Goal: Task Accomplishment & Management: Complete application form

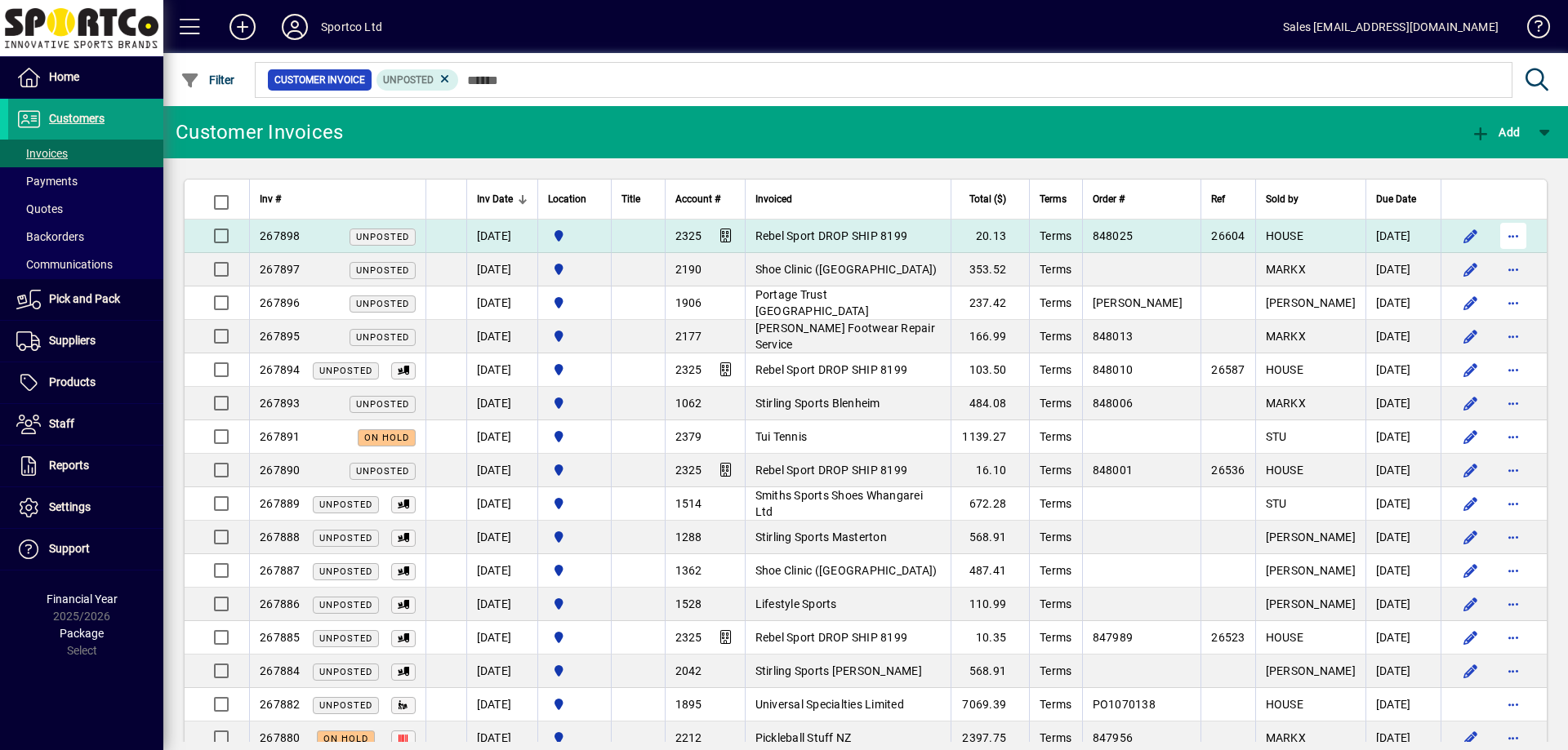
click at [1499, 233] on span "button" at bounding box center [1513, 235] width 39 height 39
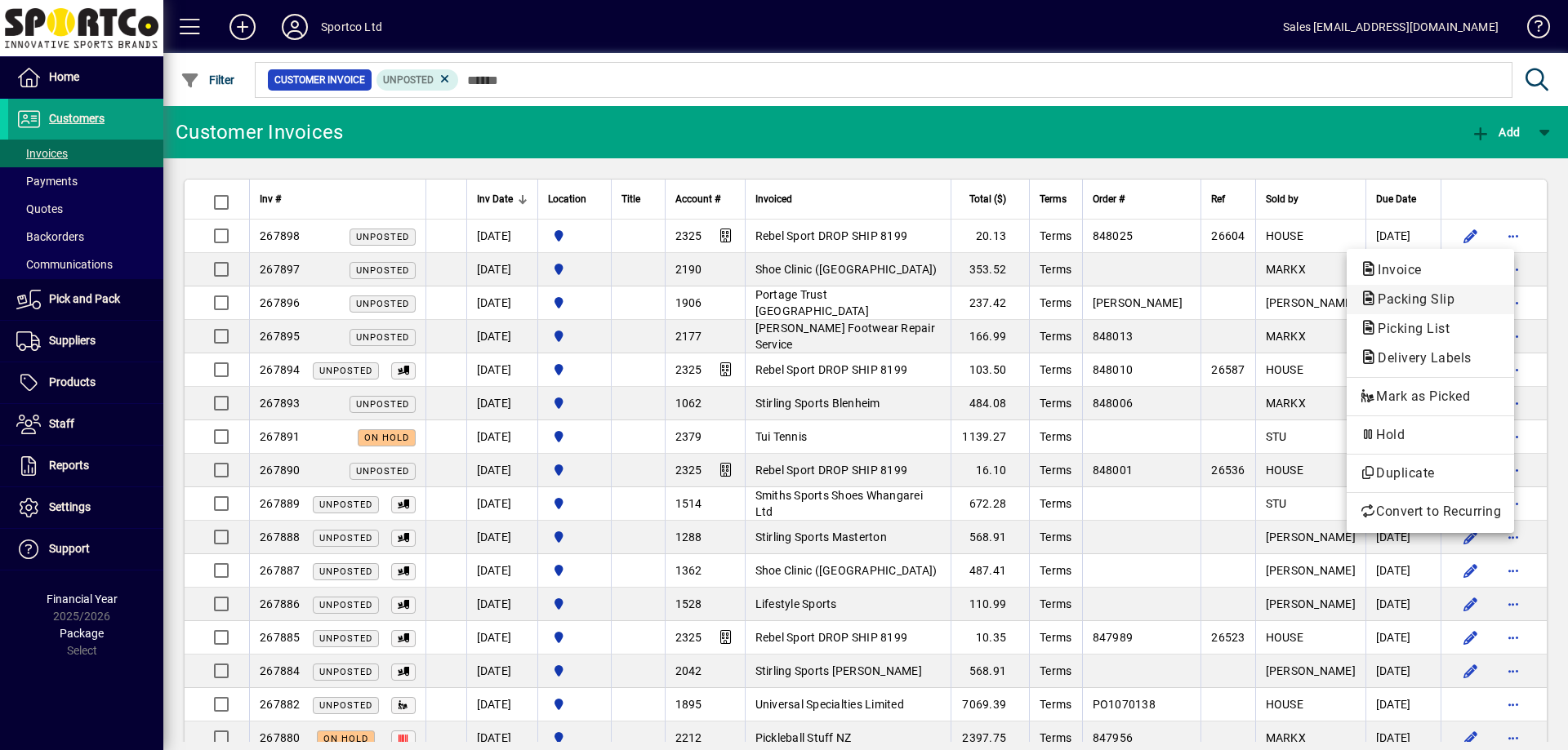
click at [1453, 300] on span "Packing Slip" at bounding box center [1411, 300] width 103 height 16
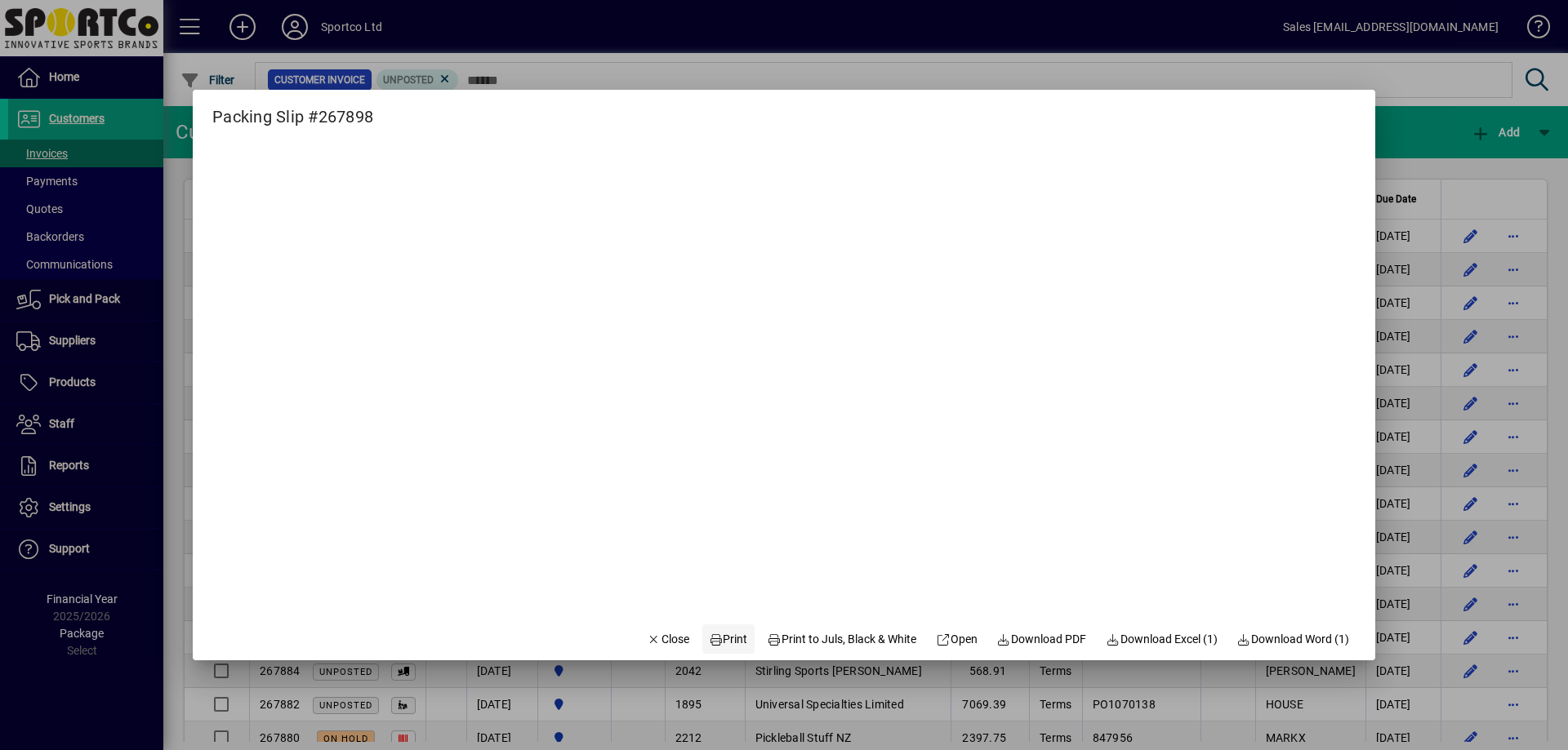
click at [726, 640] on span "Print" at bounding box center [728, 639] width 39 height 17
click at [649, 638] on span "Close" at bounding box center [668, 639] width 43 height 17
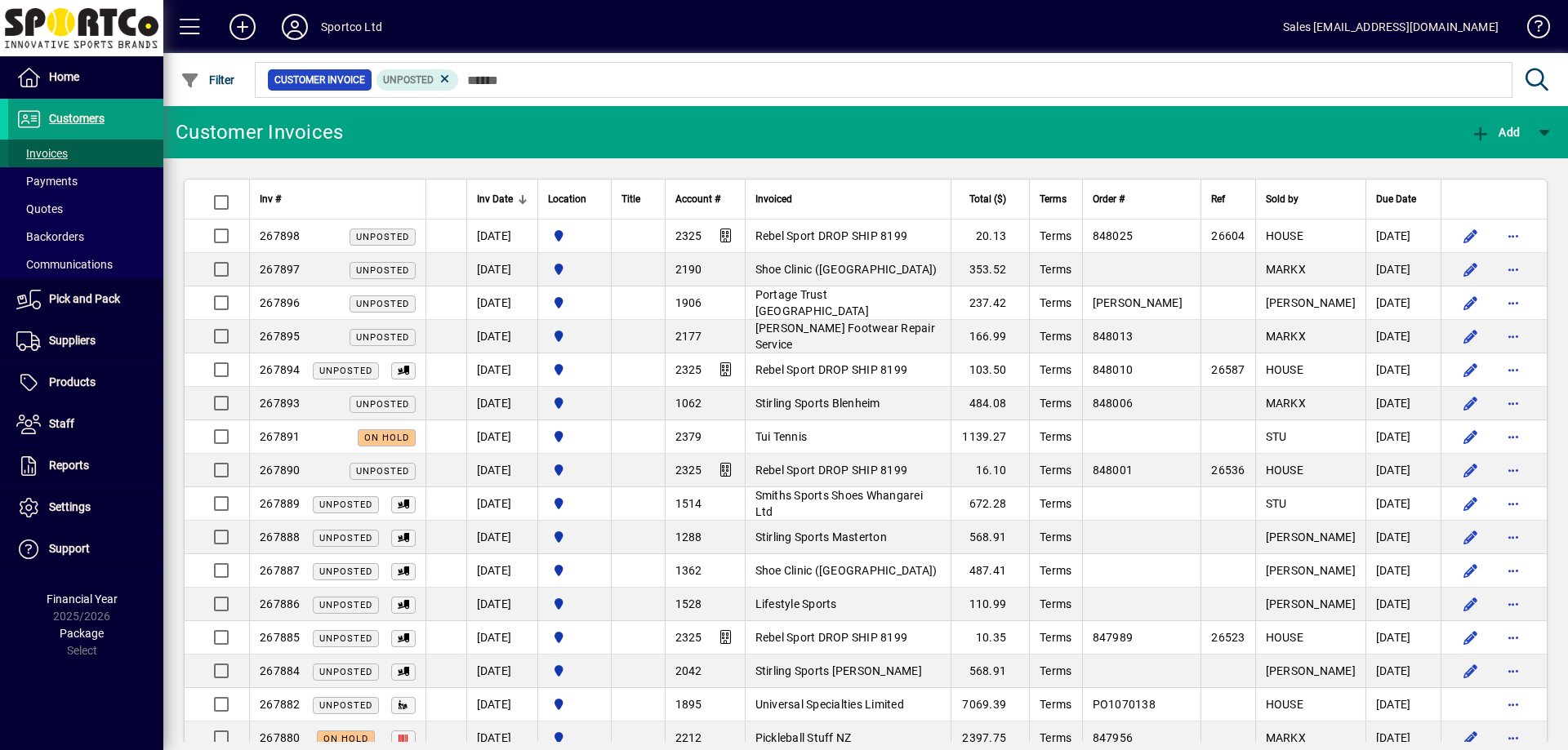
click at [53, 145] on span "Invoices" at bounding box center [37, 154] width 59 height 17
click at [76, 117] on span "Customers" at bounding box center [77, 118] width 56 height 13
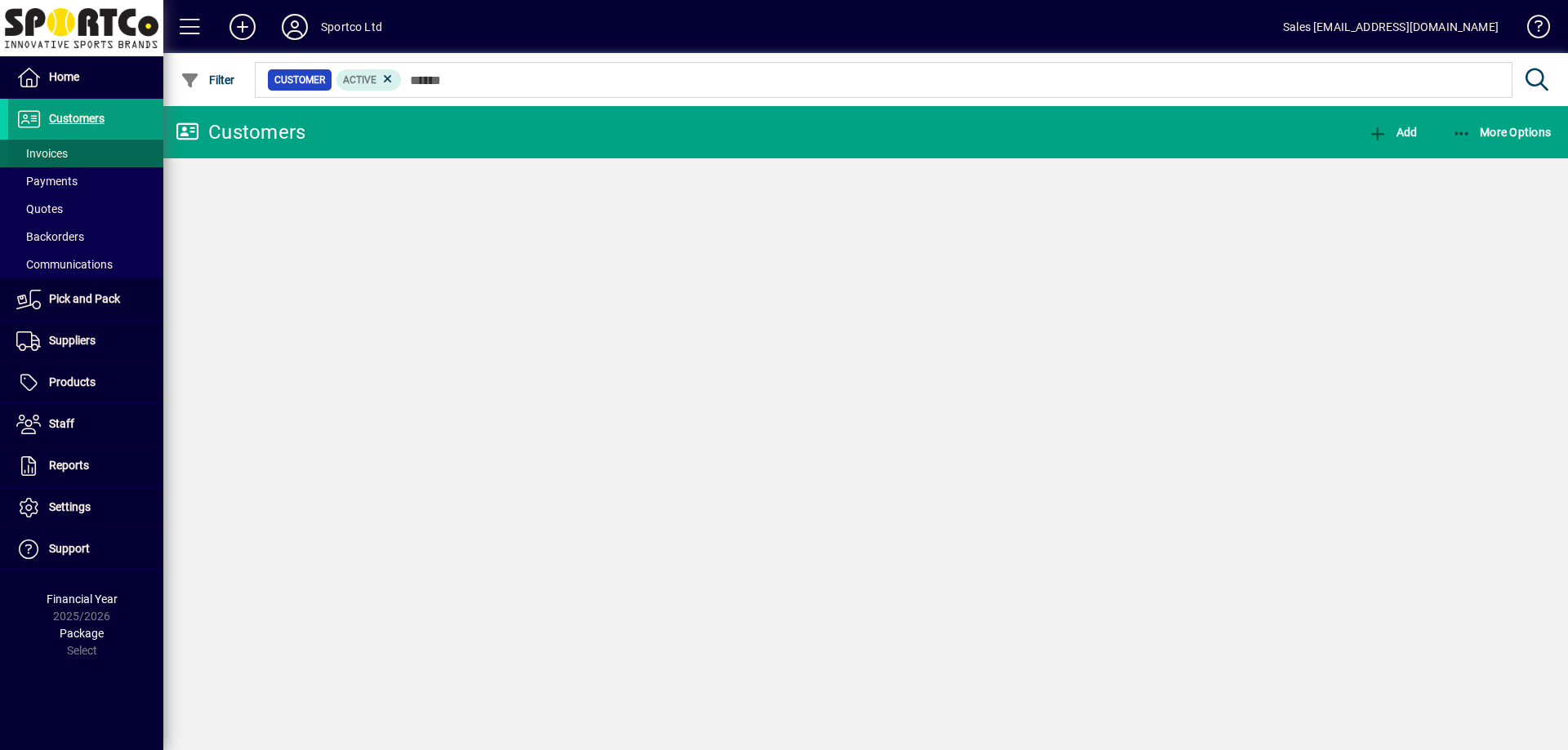
click at [51, 152] on span "Invoices" at bounding box center [42, 153] width 51 height 13
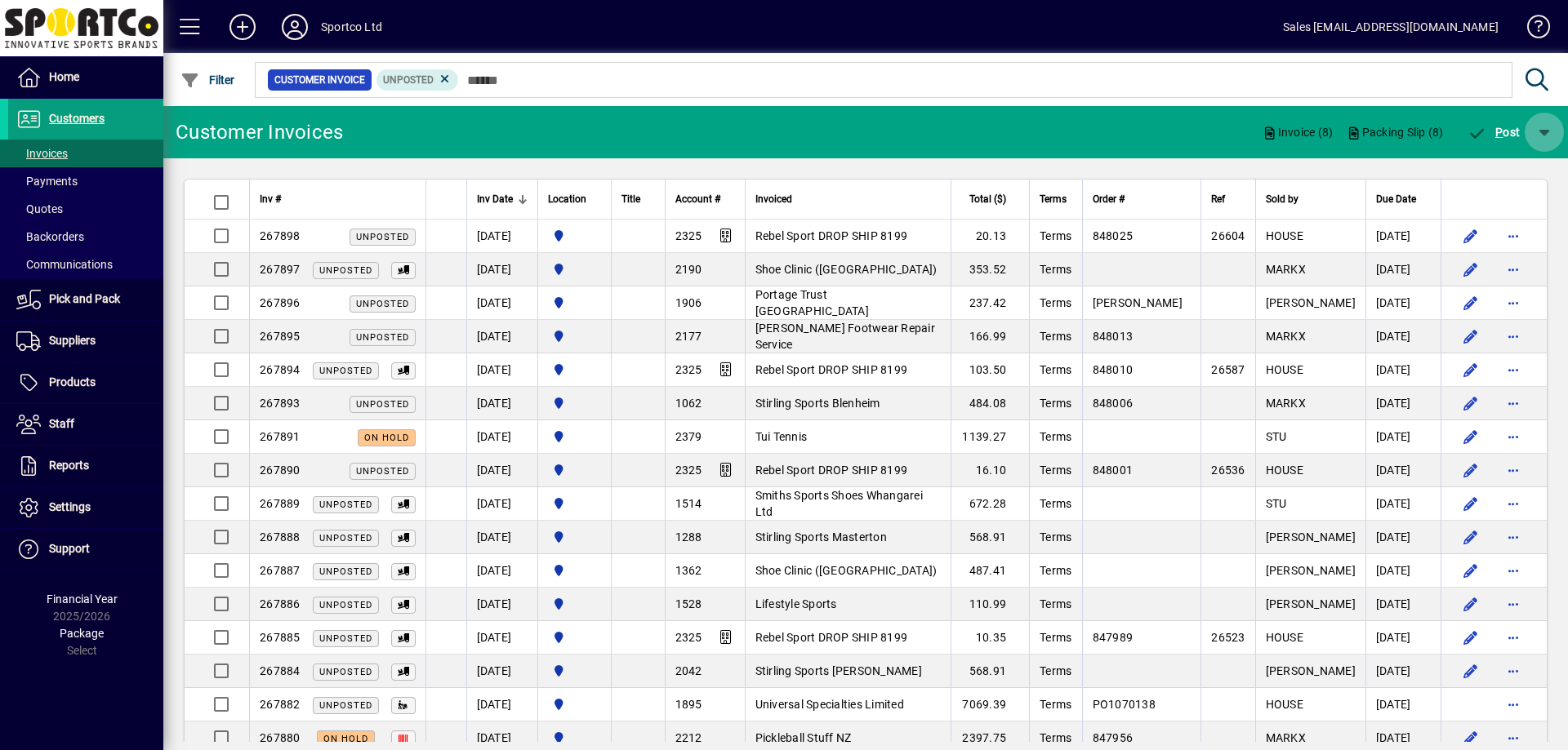
click at [1544, 131] on span "button" at bounding box center [1544, 132] width 39 height 39
click at [1526, 173] on span "P ost & Email" at bounding box center [1499, 174] width 98 height 13
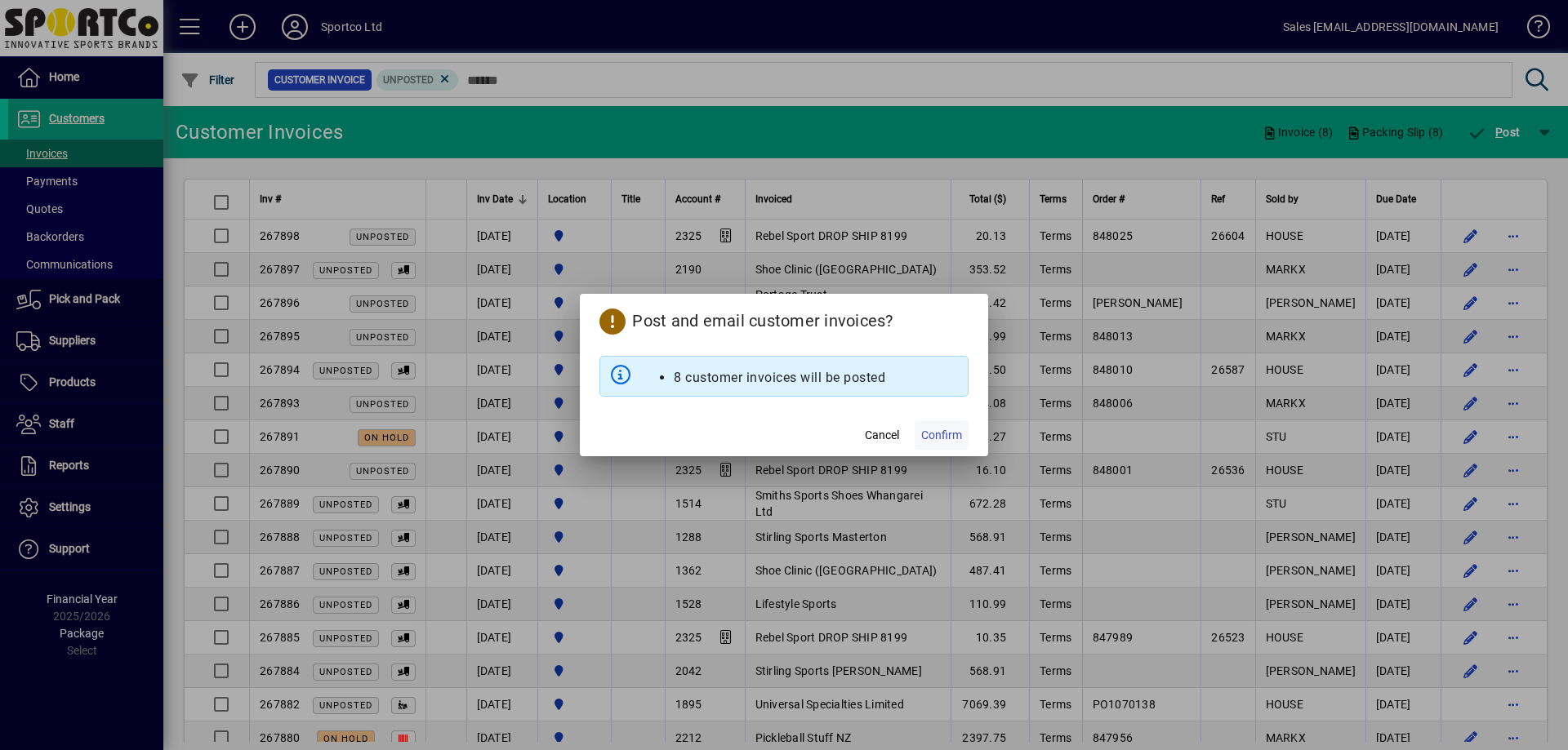
click at [939, 435] on span "Confirm" at bounding box center [941, 436] width 41 height 17
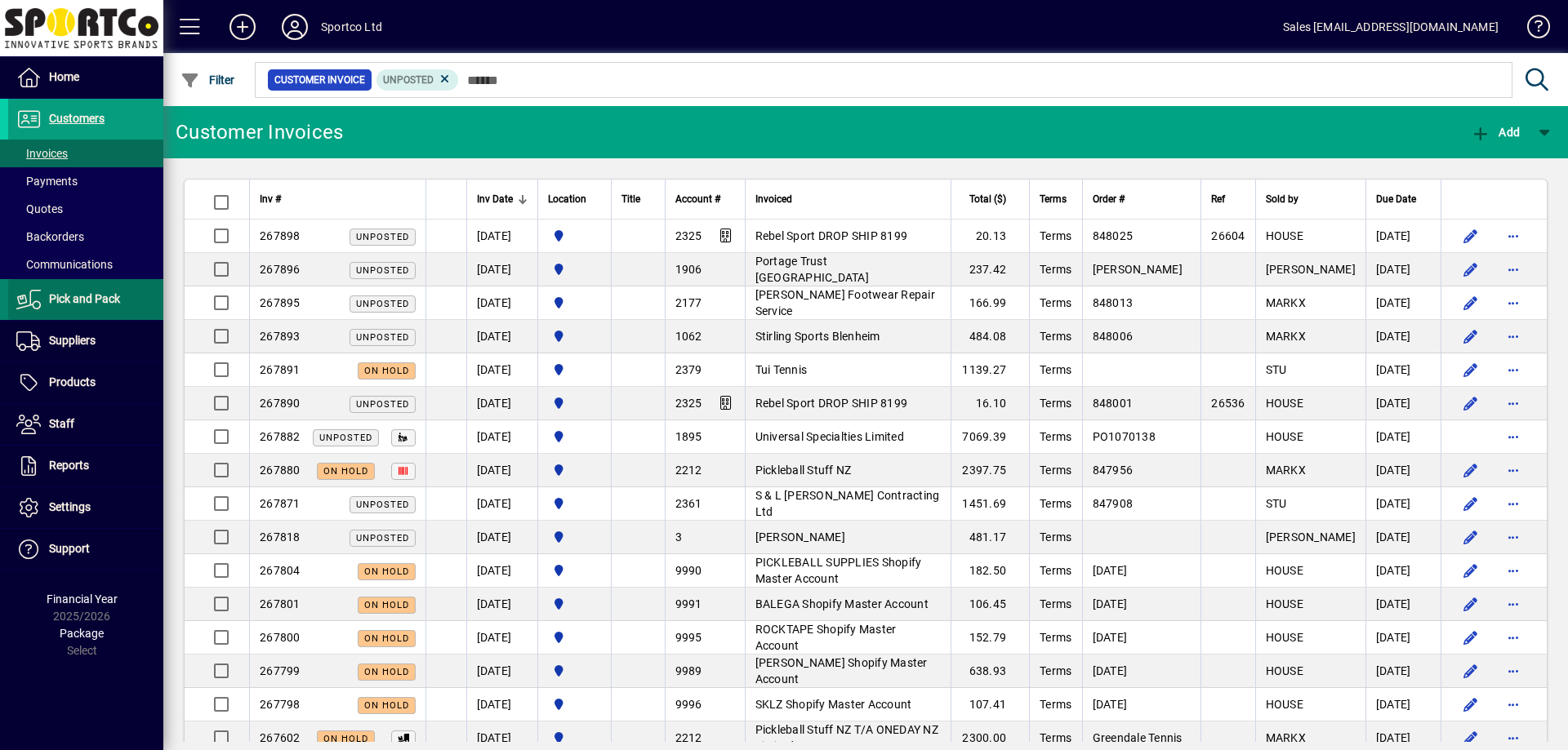
click at [91, 298] on span "Pick and Pack" at bounding box center [85, 298] width 71 height 13
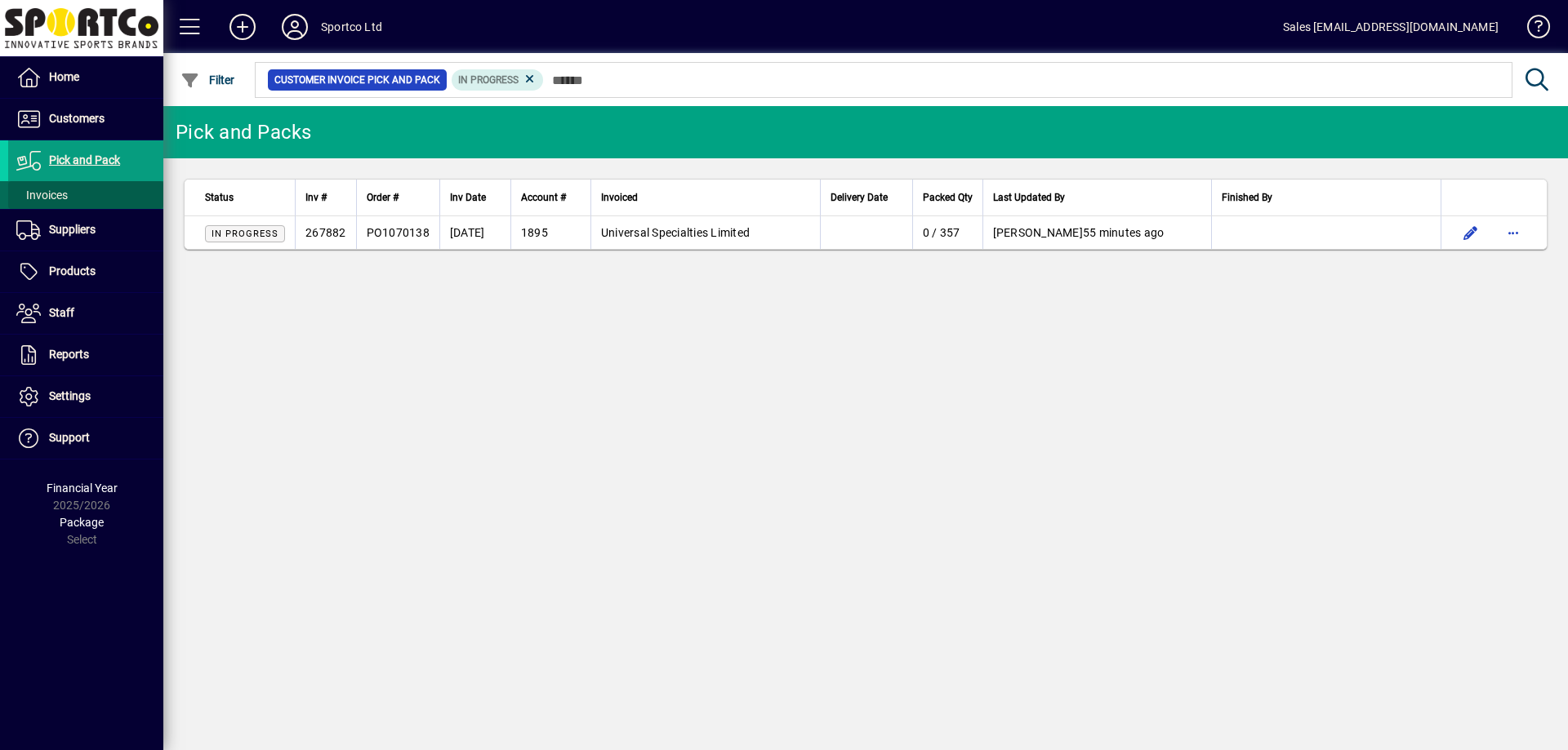
click at [49, 194] on span "Invoices" at bounding box center [42, 194] width 51 height 13
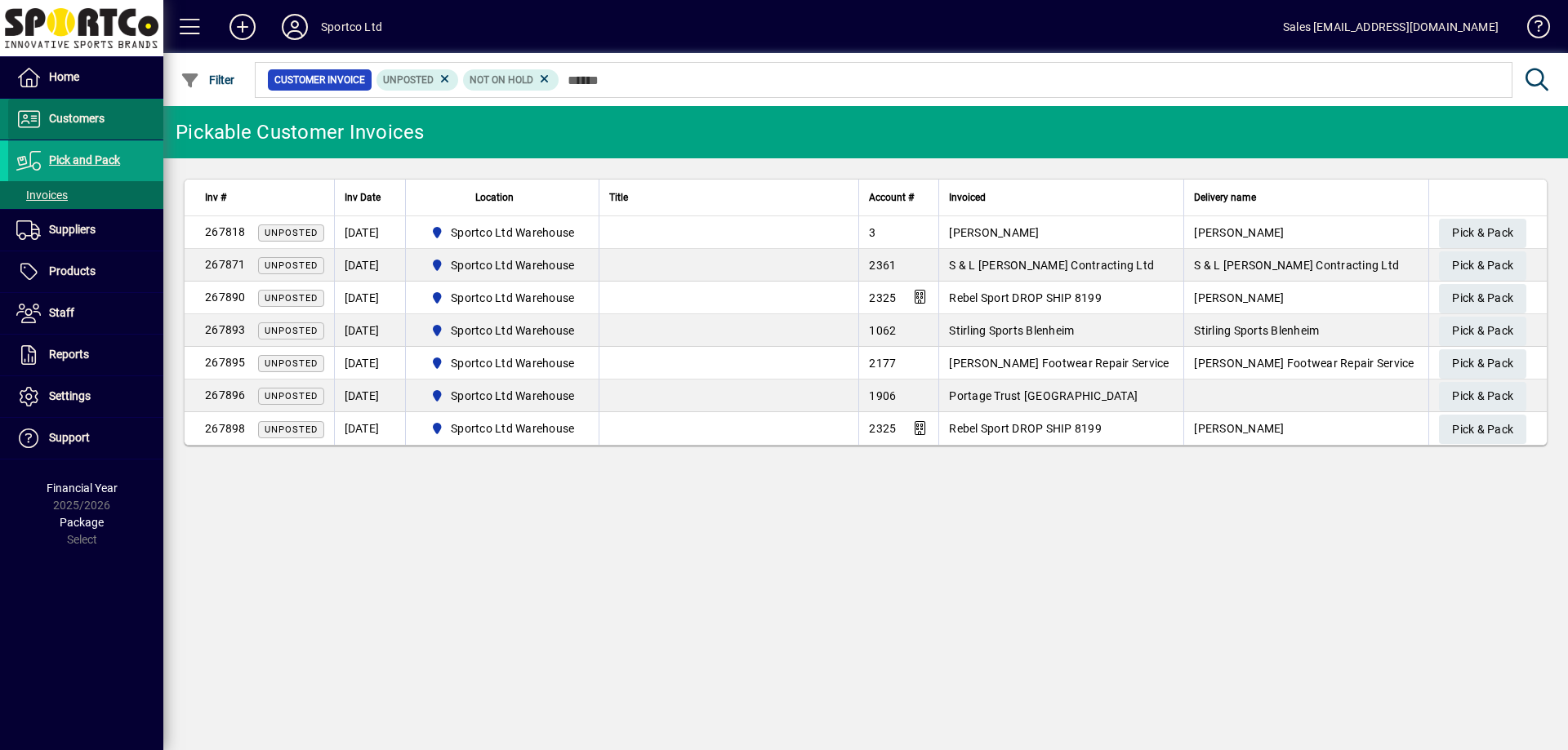
click at [78, 122] on span "Customers" at bounding box center [77, 118] width 56 height 13
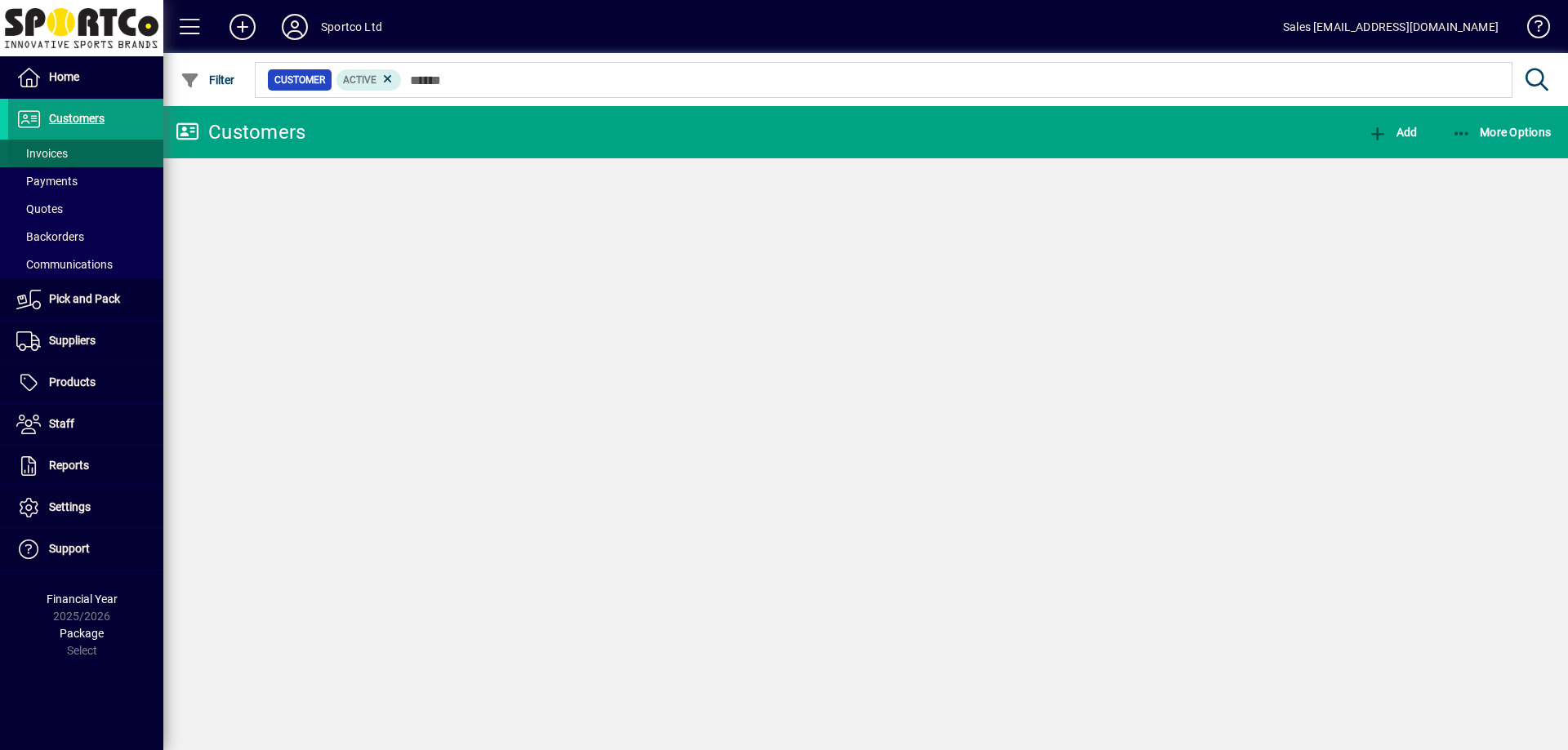
click at [53, 149] on span "Invoices" at bounding box center [42, 153] width 51 height 13
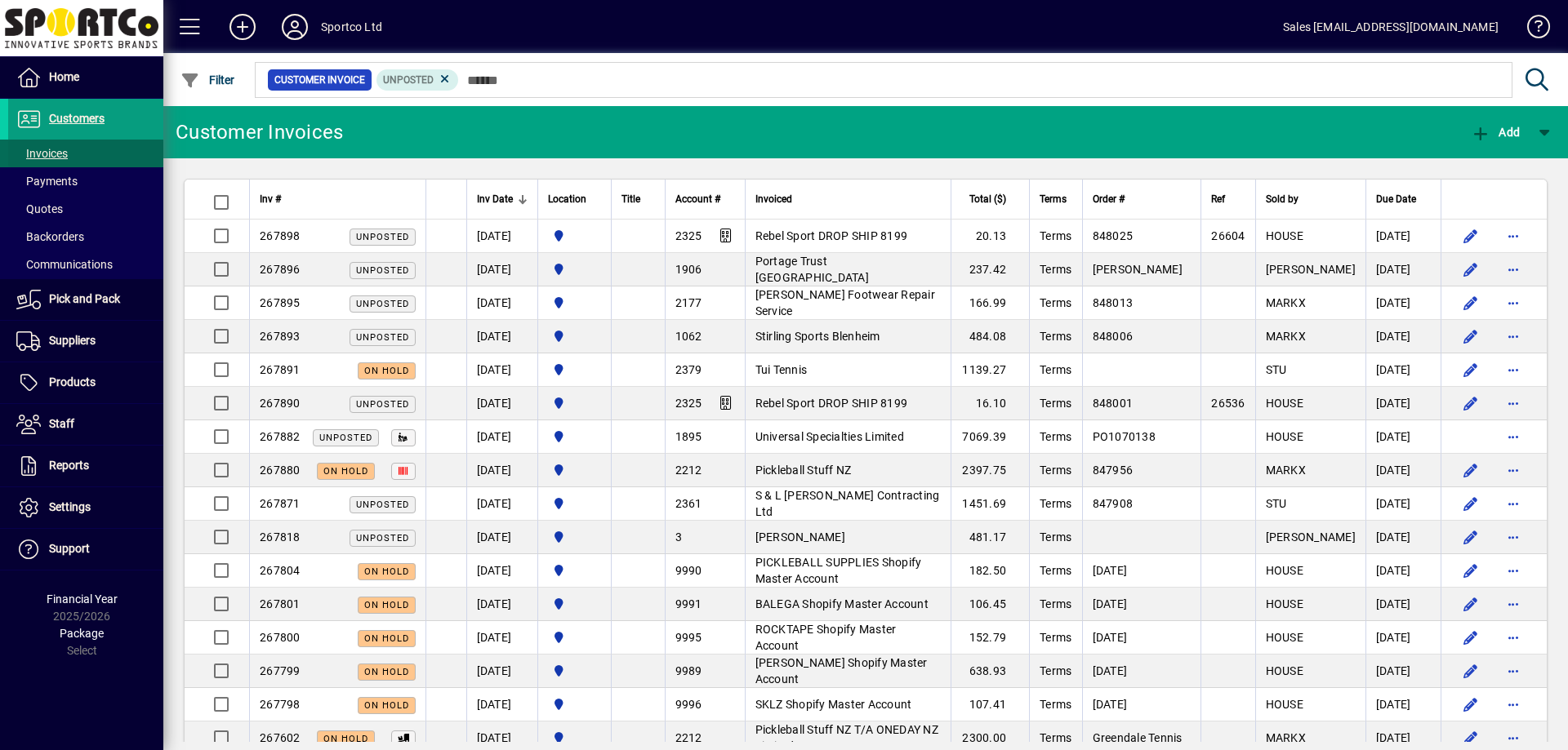
click at [50, 152] on span "Invoices" at bounding box center [42, 153] width 51 height 13
click at [74, 117] on span "Customers" at bounding box center [77, 118] width 56 height 13
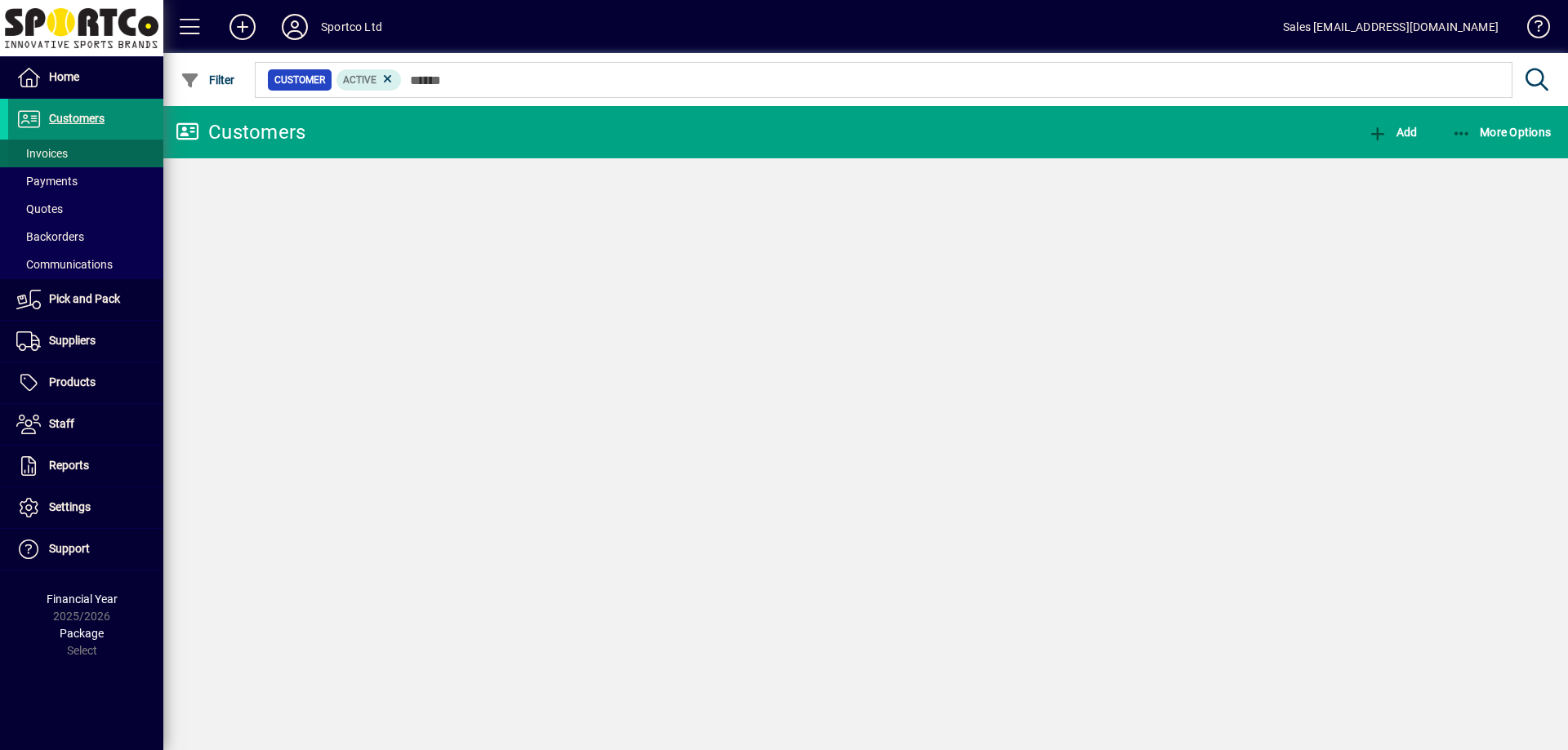
click at [47, 152] on span "Invoices" at bounding box center [42, 153] width 51 height 13
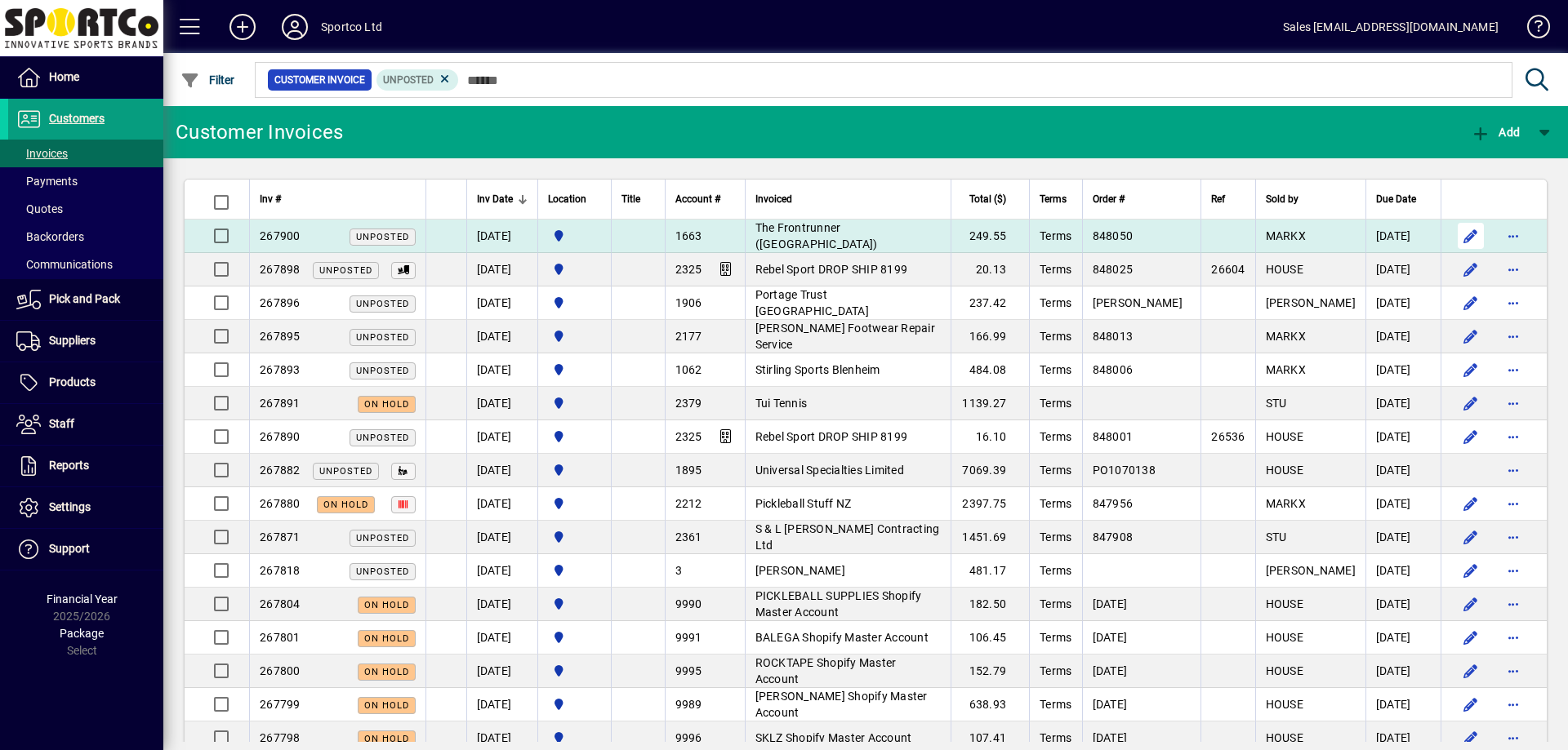
click at [1457, 233] on span "button" at bounding box center [1470, 235] width 39 height 39
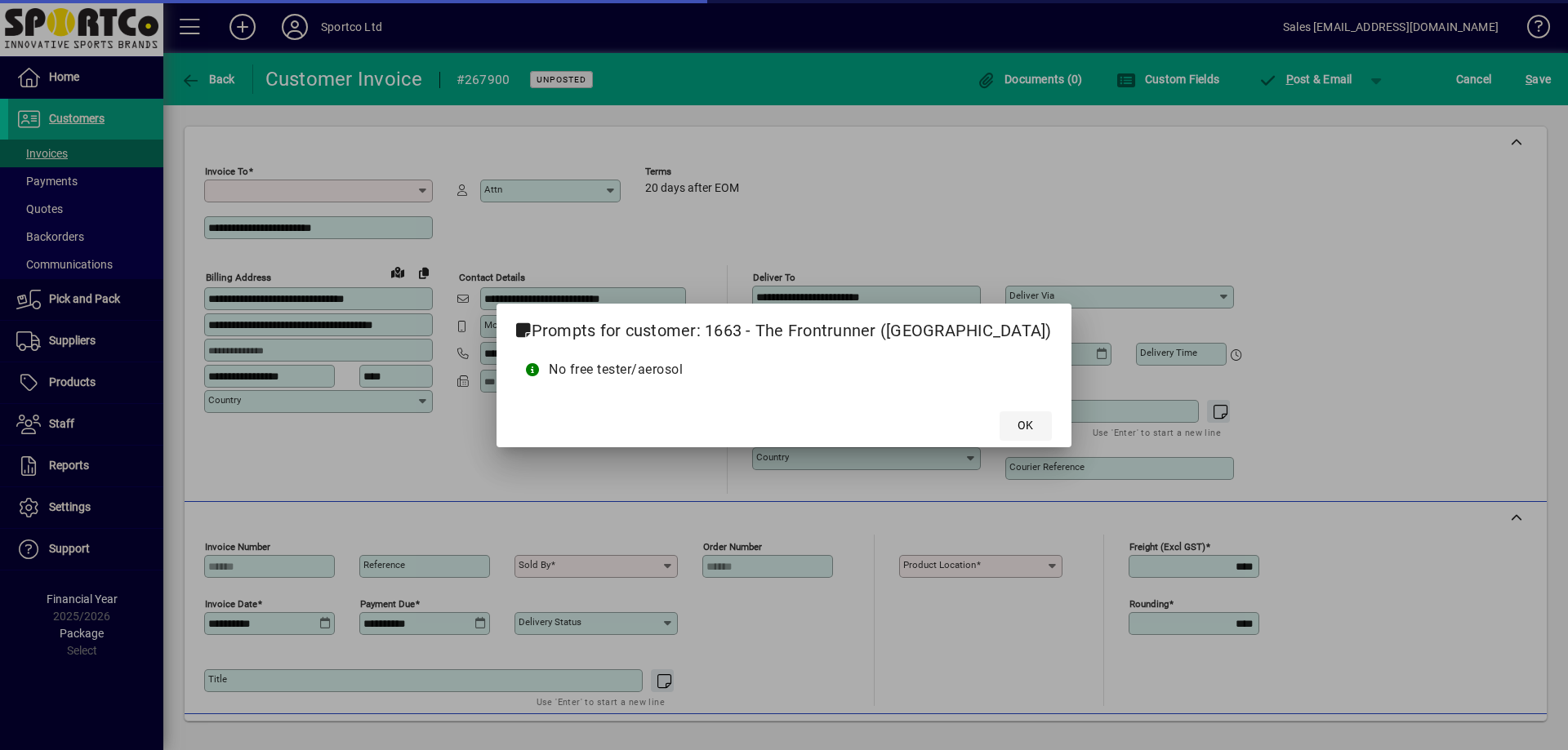
type input "**********"
click at [1018, 422] on span "OK" at bounding box center [1026, 426] width 16 height 17
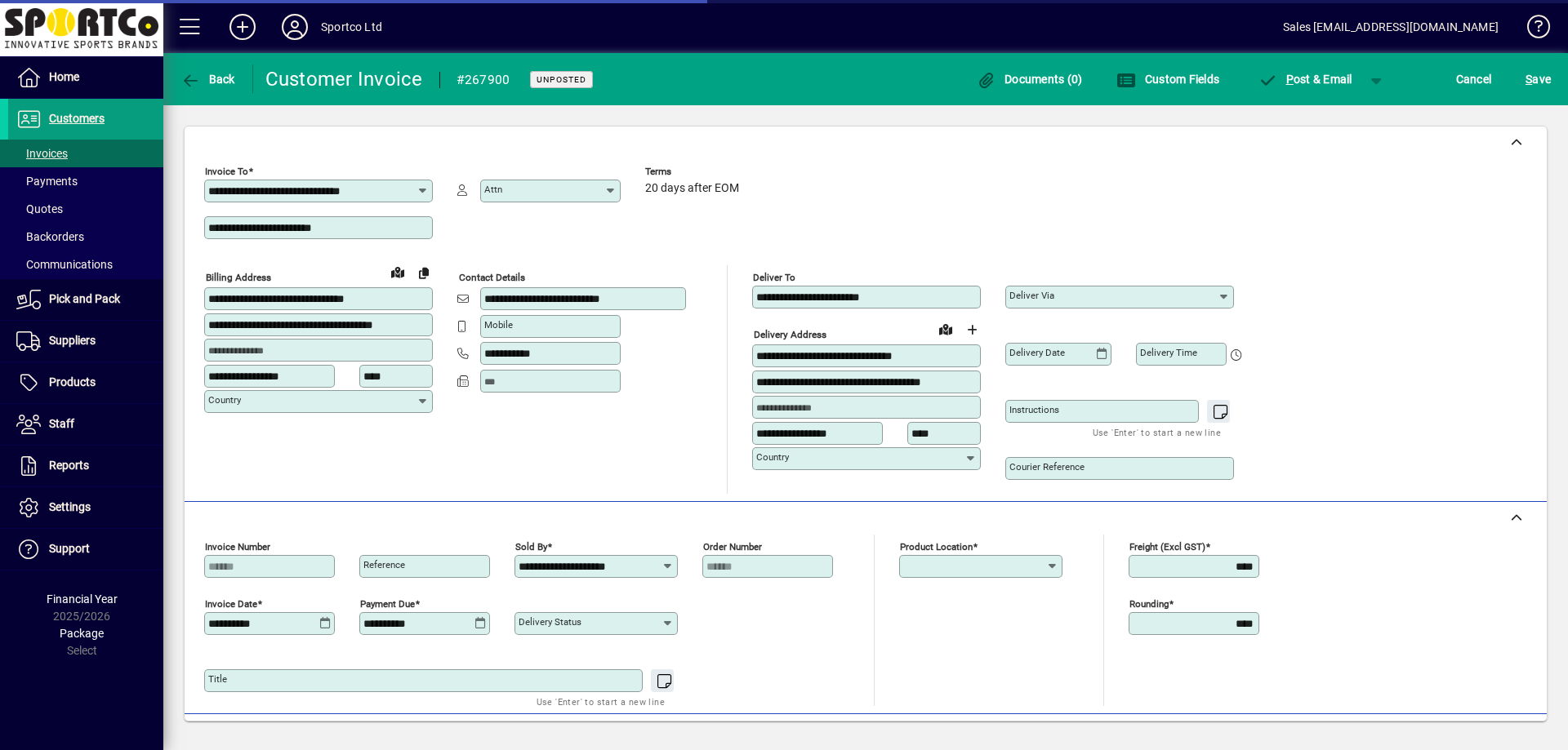
type input "**********"
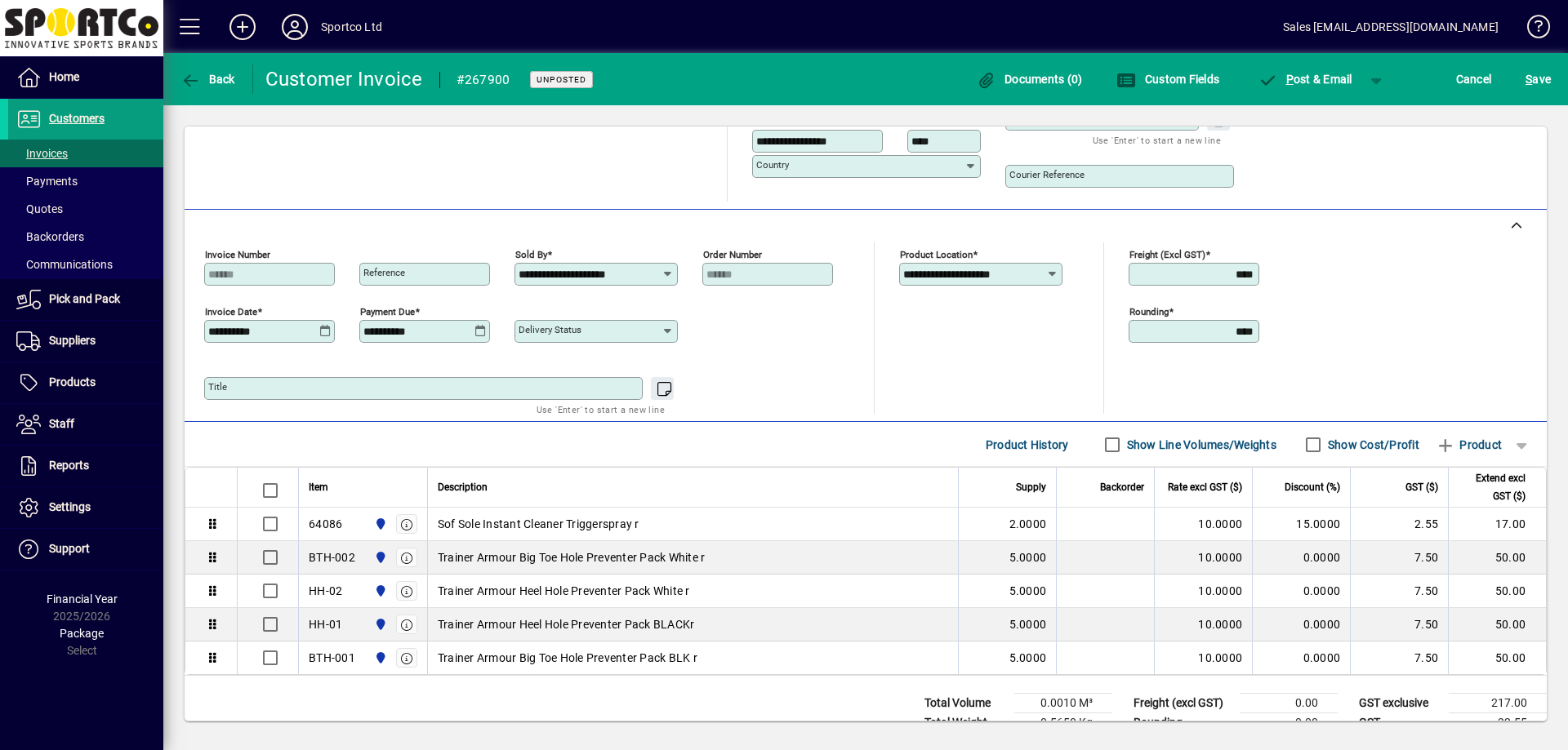
scroll to position [339, 0]
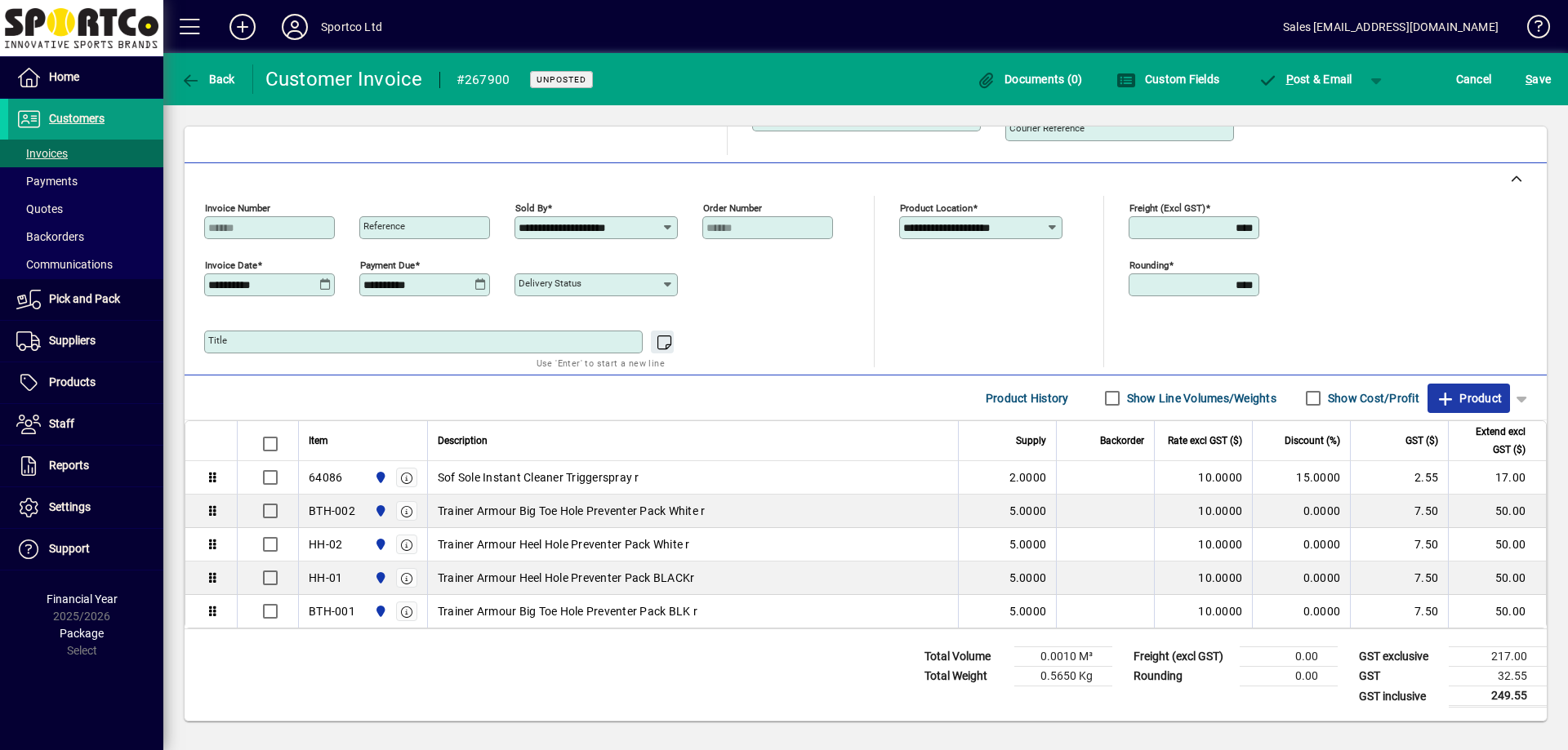
click at [1458, 408] on span "Product" at bounding box center [1469, 398] width 66 height 26
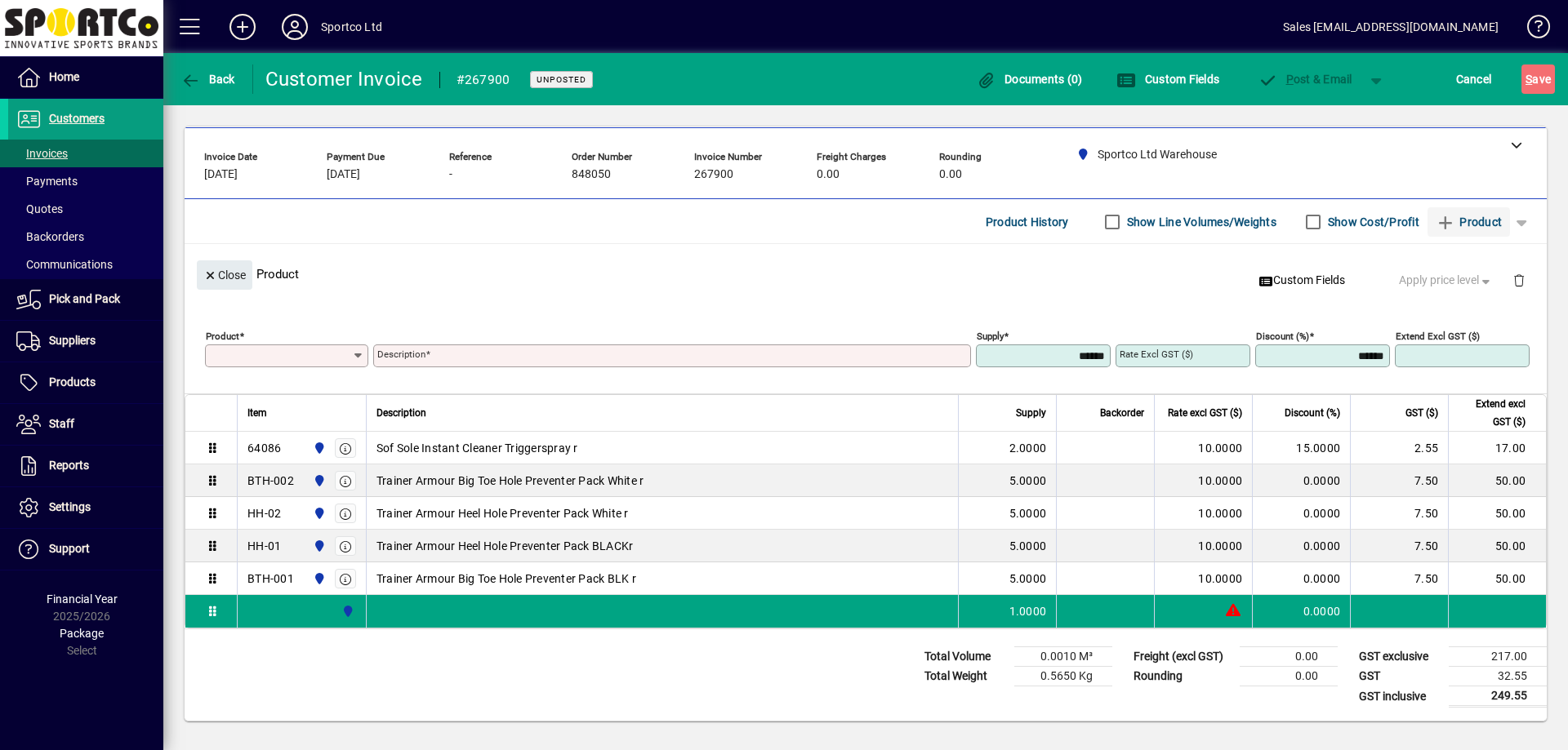
scroll to position [70, 0]
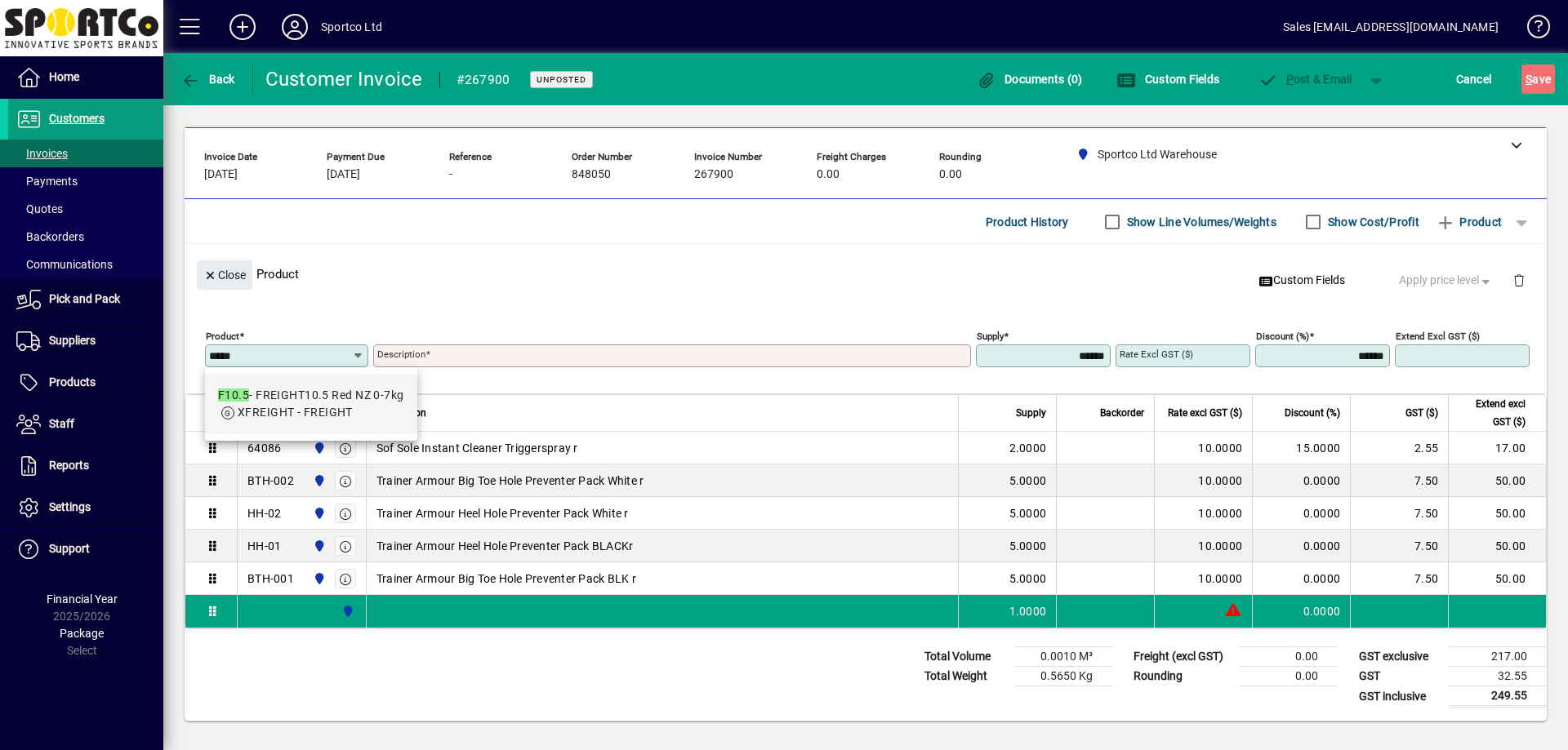
type input "*****"
type input "**********"
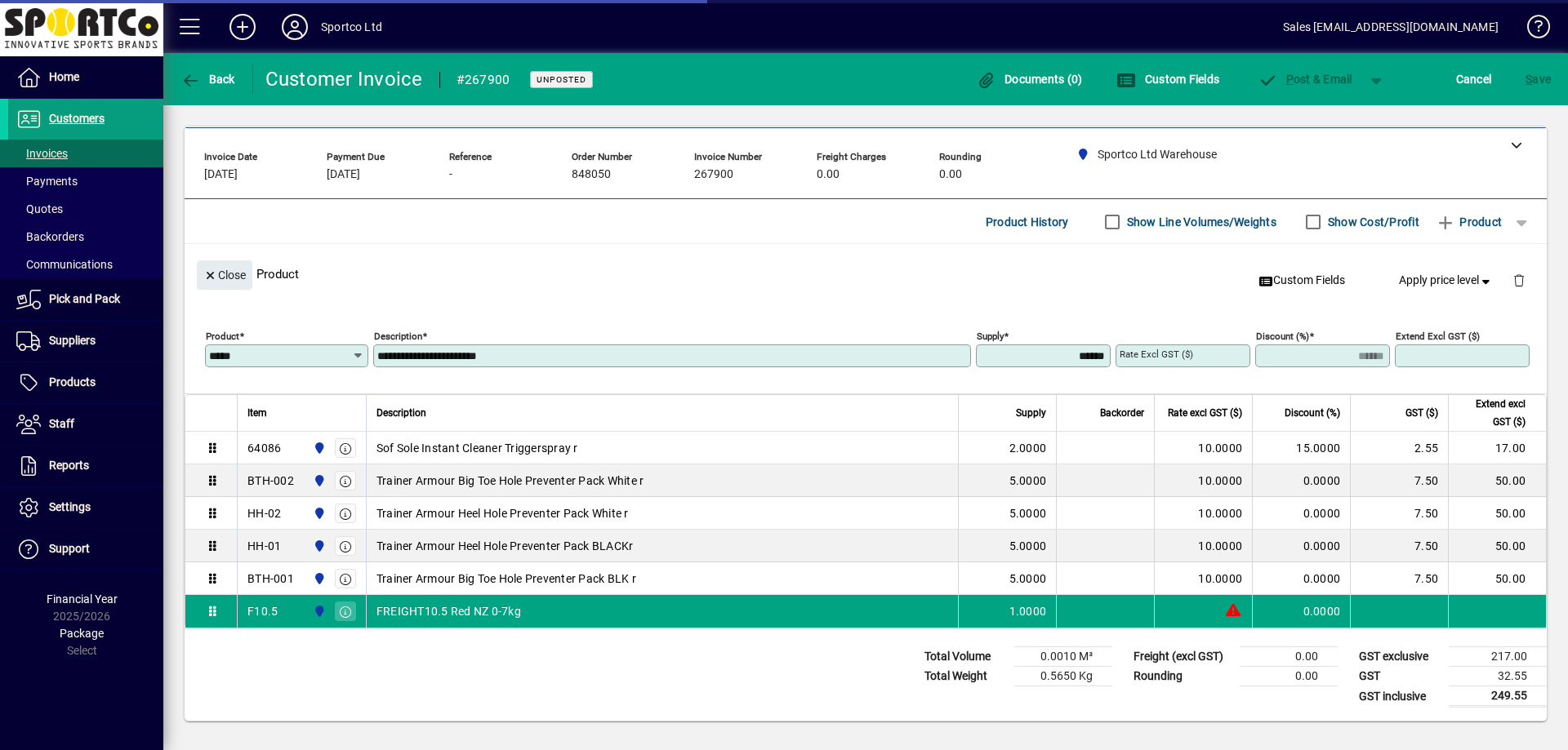
type input "*******"
type input "*****"
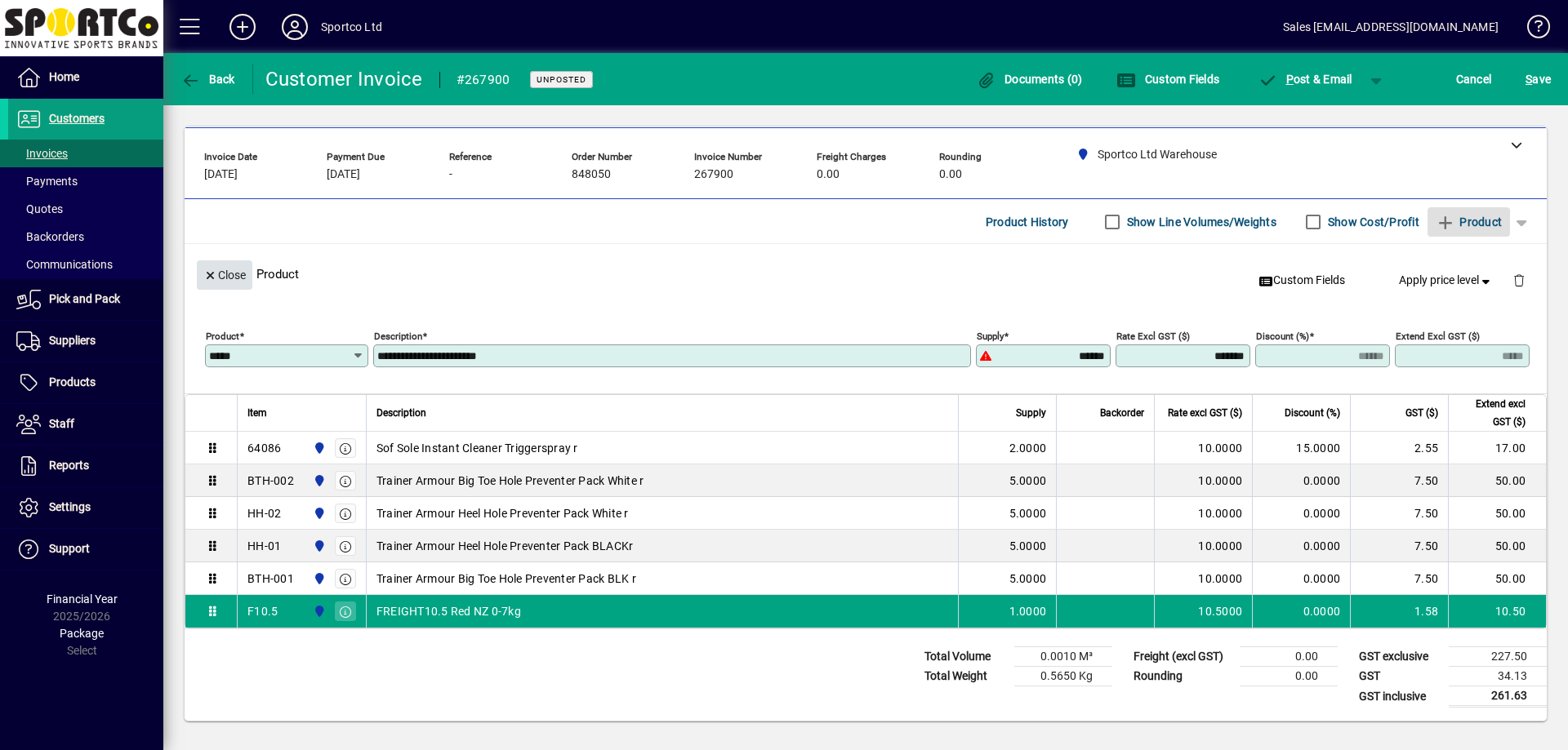
click at [227, 271] on span "Close" at bounding box center [224, 275] width 43 height 27
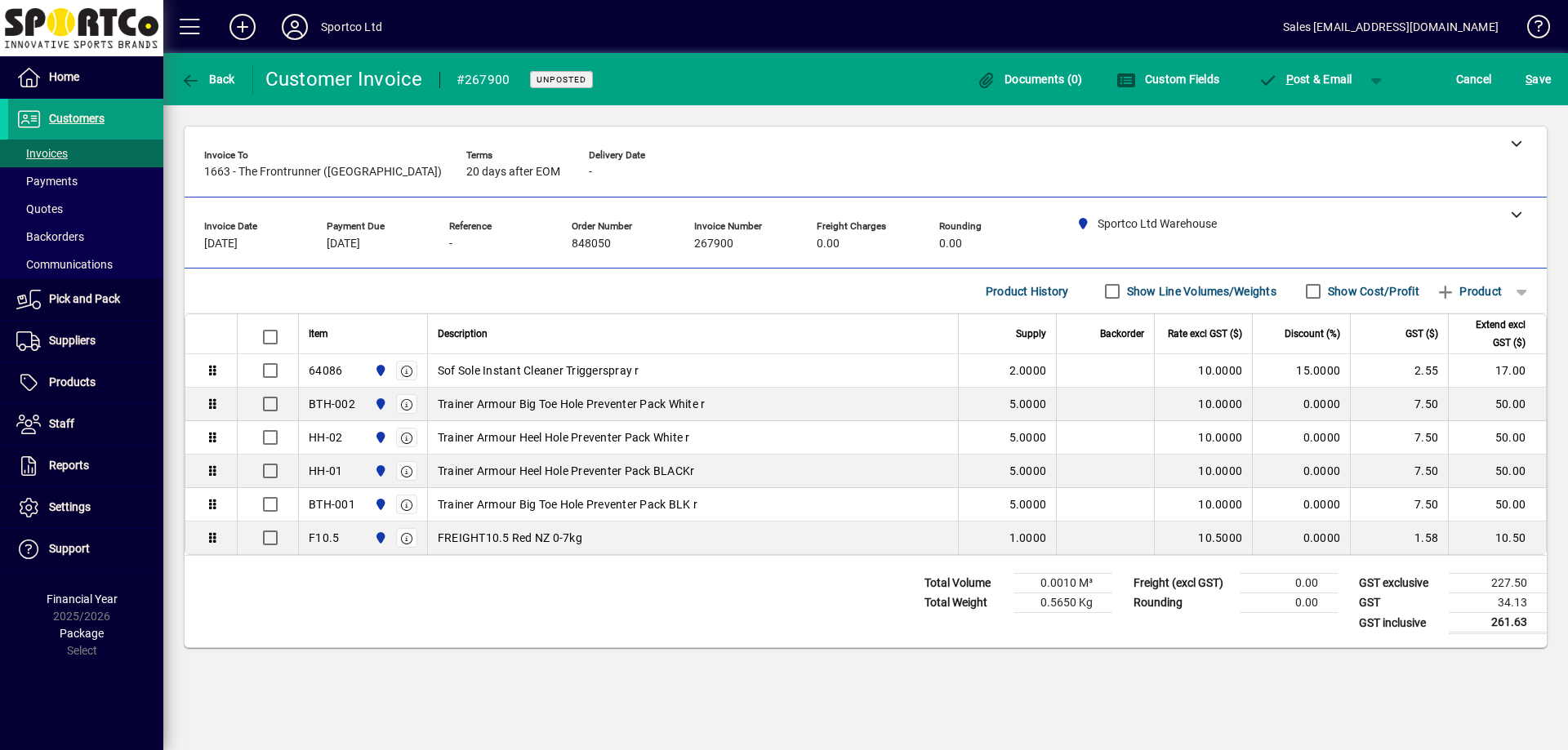
scroll to position [0, 0]
click at [1567, 64] on div "S ave" at bounding box center [1538, 79] width 59 height 30
click at [1522, 79] on span "submit" at bounding box center [1538, 78] width 33 height 39
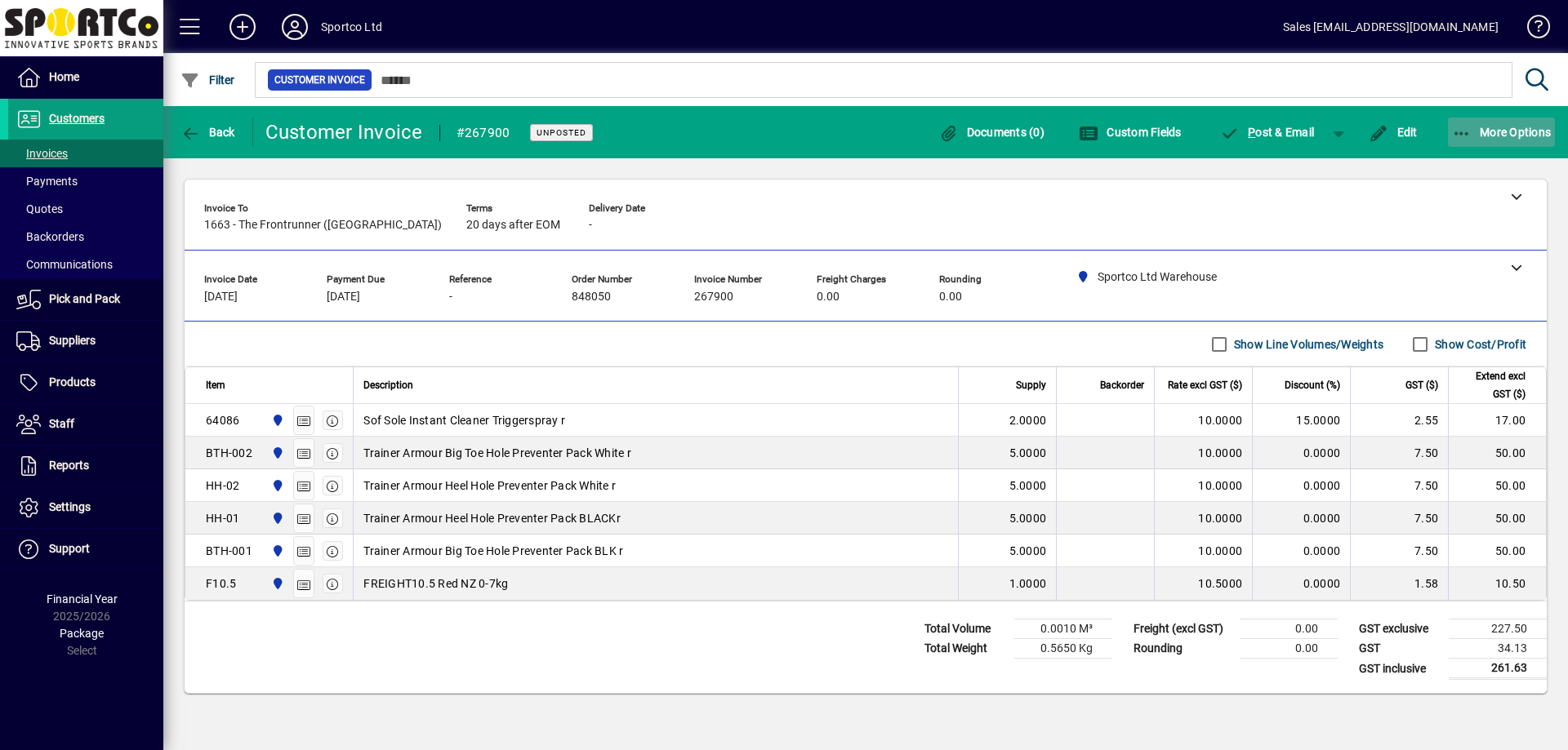
click at [1457, 132] on icon "button" at bounding box center [1462, 133] width 20 height 17
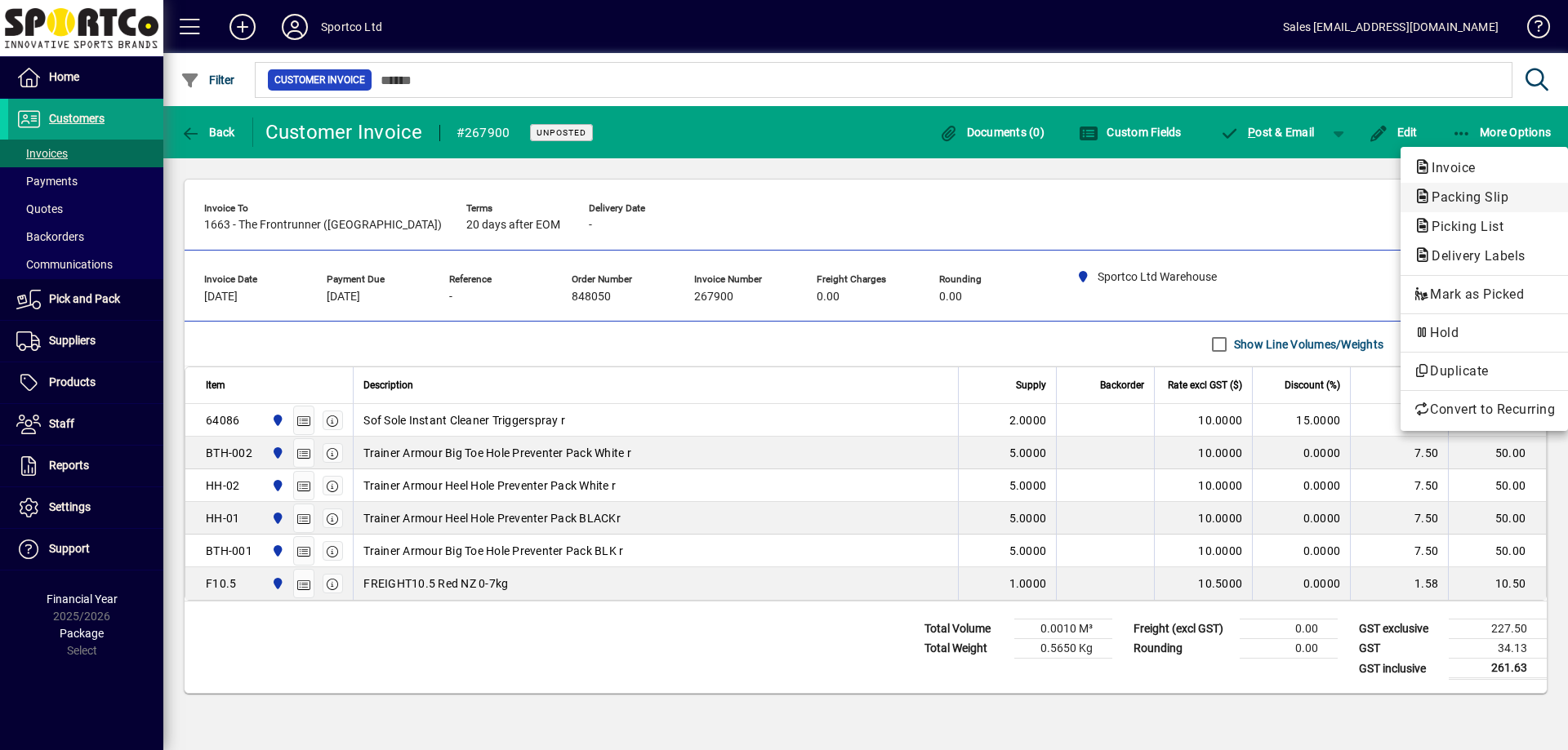
click at [1484, 200] on span "Packing Slip" at bounding box center [1465, 197] width 103 height 16
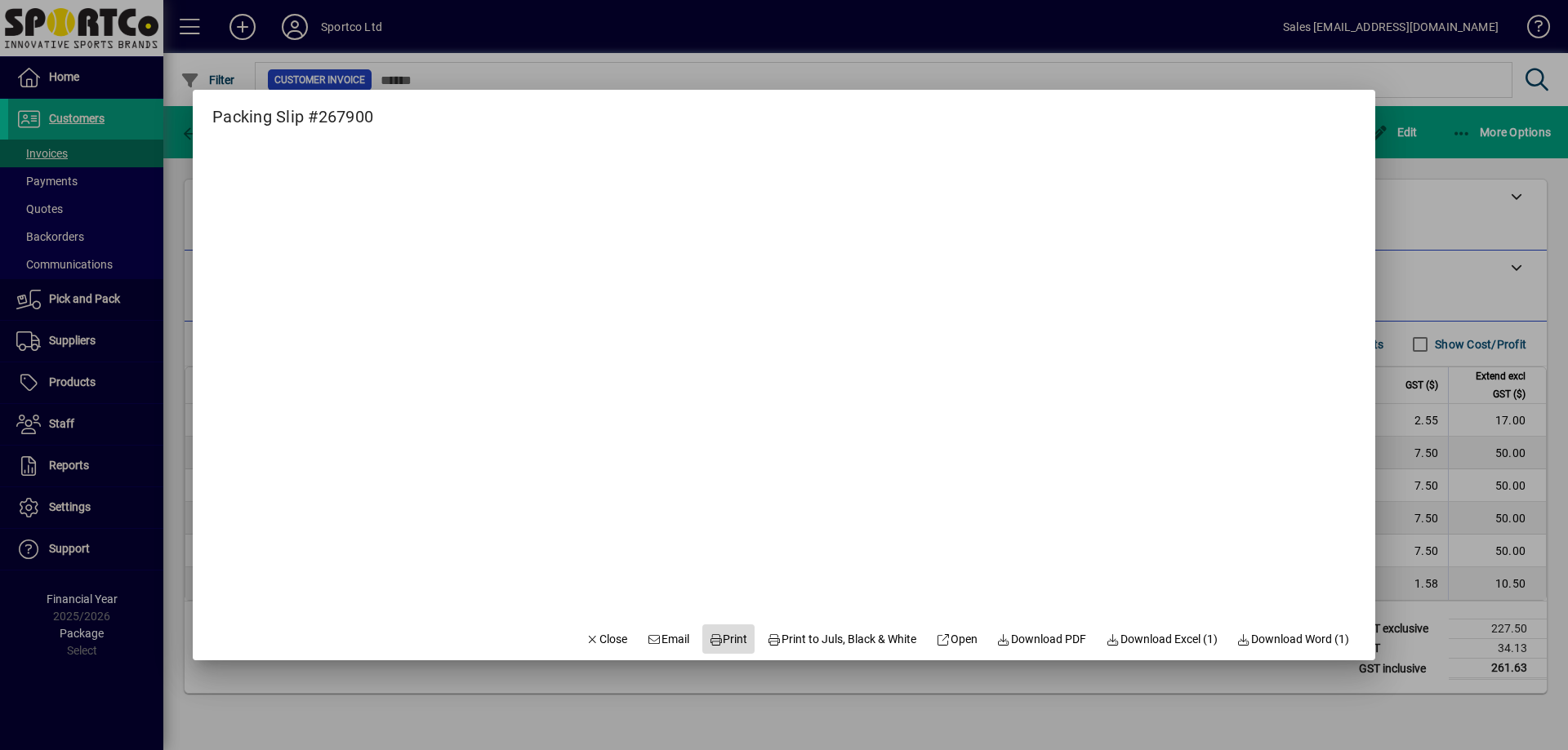
click at [726, 639] on span "Print" at bounding box center [728, 639] width 39 height 17
click at [587, 636] on span "Close" at bounding box center [607, 639] width 43 height 17
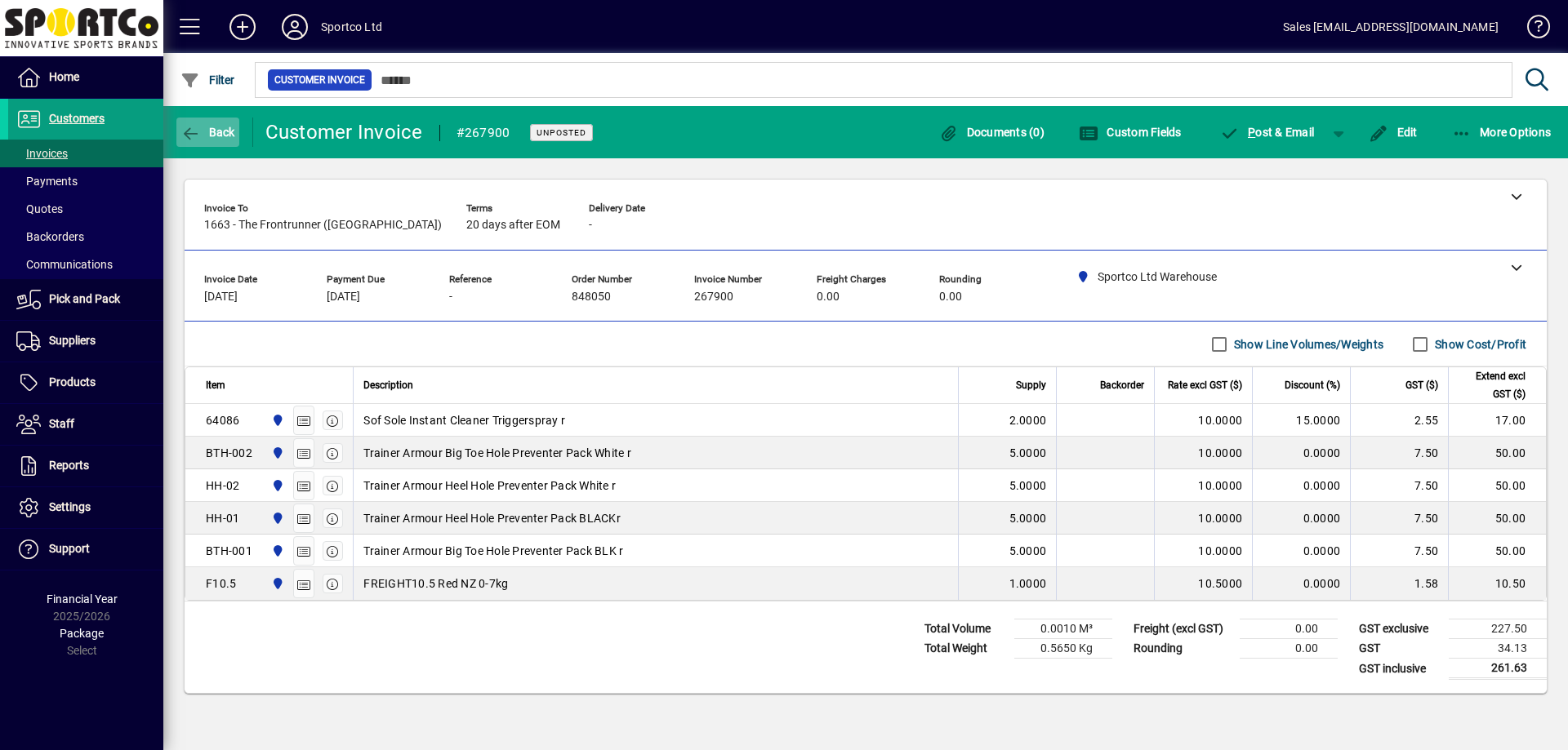
click at [201, 125] on span "Back" at bounding box center [207, 132] width 55 height 13
